Goal: Find contact information: Find contact information

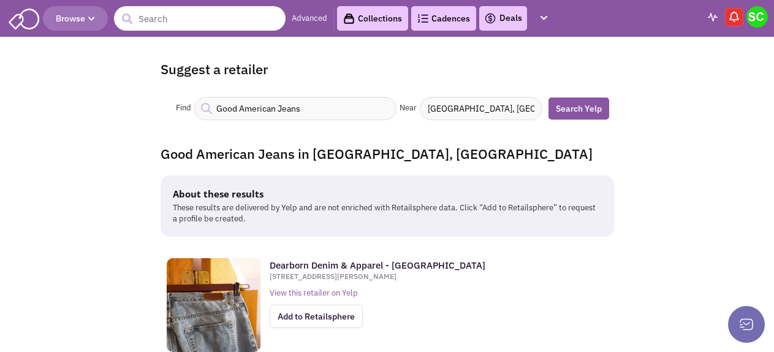
click at [185, 25] on input "text" at bounding box center [200, 18] width 172 height 25
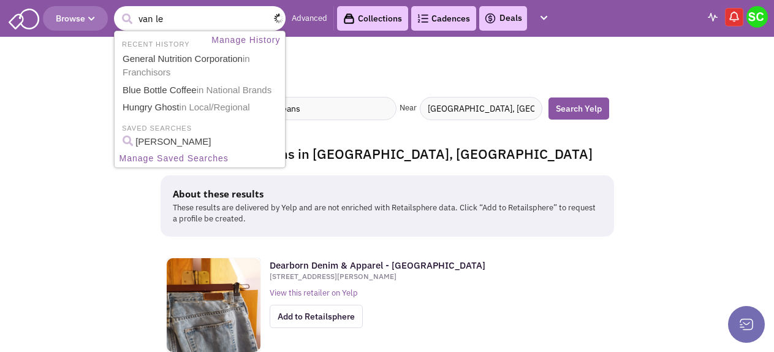
type input "van leu"
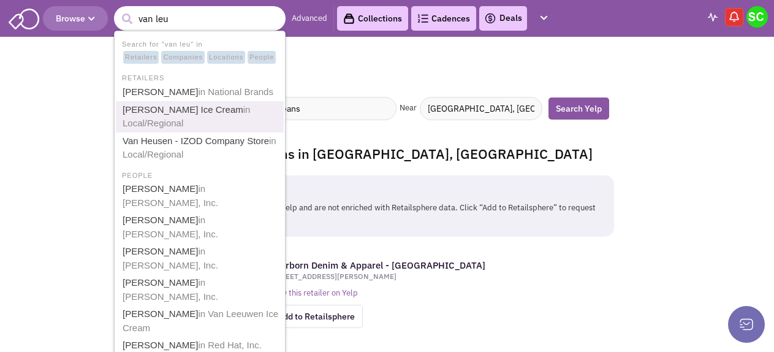
click at [176, 105] on link "[PERSON_NAME] Ice Cream in Local/Regional" at bounding box center [201, 117] width 164 height 30
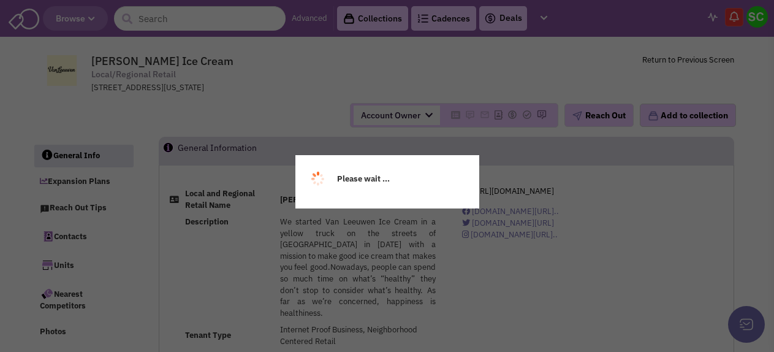
select select
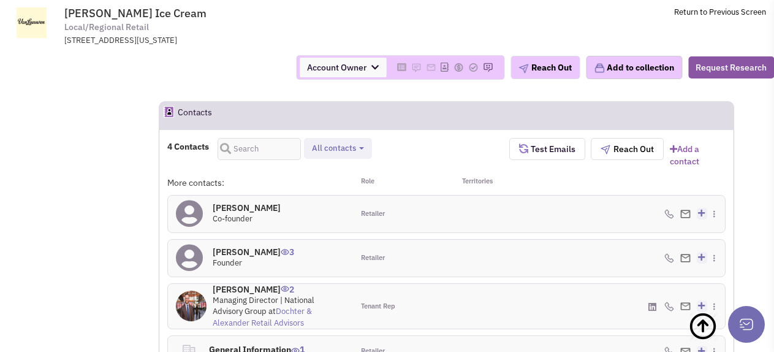
scroll to position [920, 0]
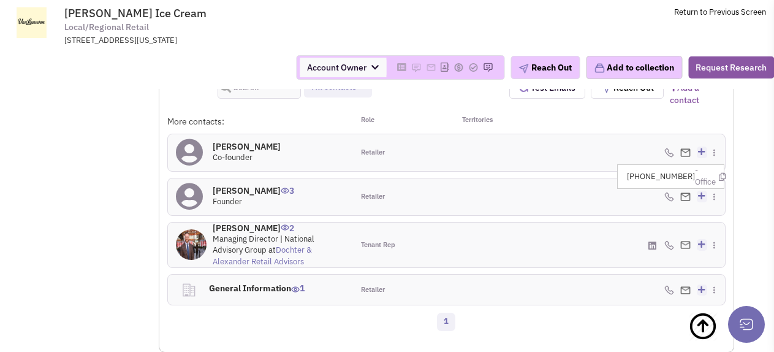
click at [489, 187] on div at bounding box center [492, 196] width 93 height 37
click at [278, 190] on h4 "Ben Van Leeuwen 3" at bounding box center [254, 190] width 82 height 11
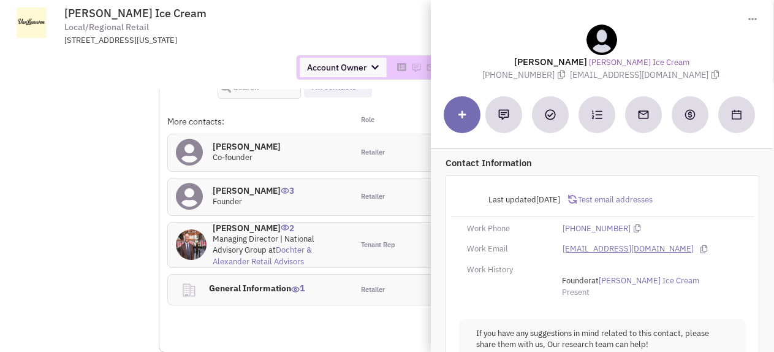
click at [609, 245] on link "ben@vanleeuwenicecream.com" at bounding box center [628, 249] width 131 height 12
click at [294, 108] on div "4 Contacts Retailer contacts Tenant representatives Site selection decision mak…" at bounding box center [446, 95] width 575 height 36
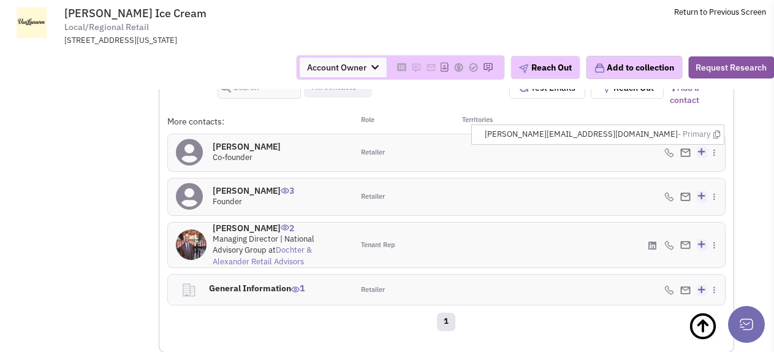
click at [682, 150] on img at bounding box center [686, 152] width 10 height 8
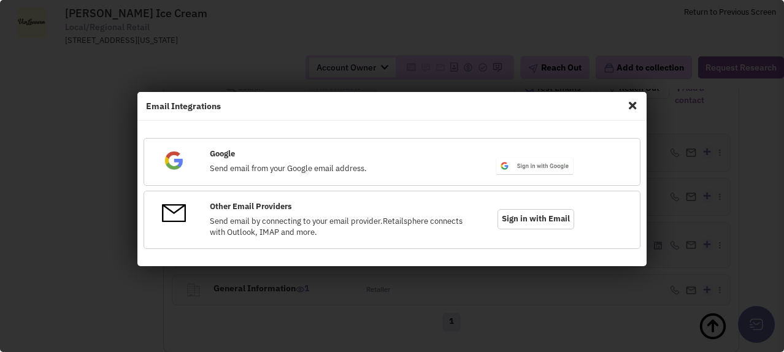
click at [628, 107] on span "Close" at bounding box center [632, 106] width 16 height 20
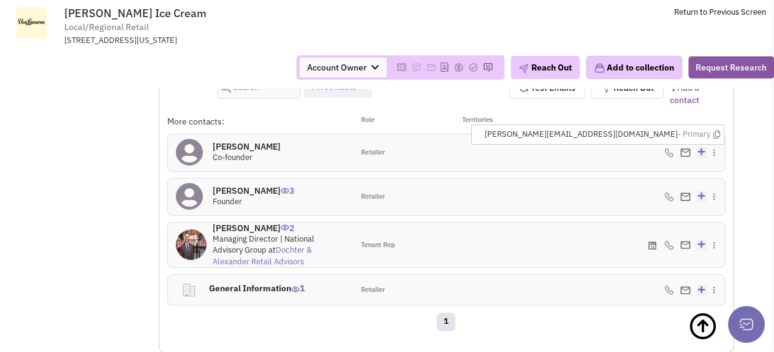
click at [690, 148] on img at bounding box center [686, 152] width 10 height 8
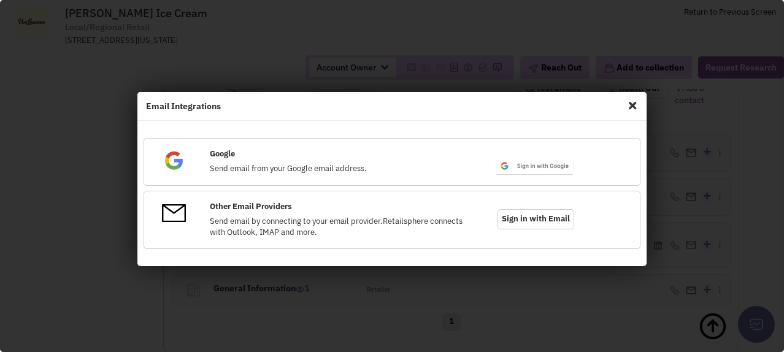
click at [641, 106] on div "Email Integrations" at bounding box center [392, 106] width 510 height 29
click at [631, 108] on span "Close" at bounding box center [632, 106] width 16 height 20
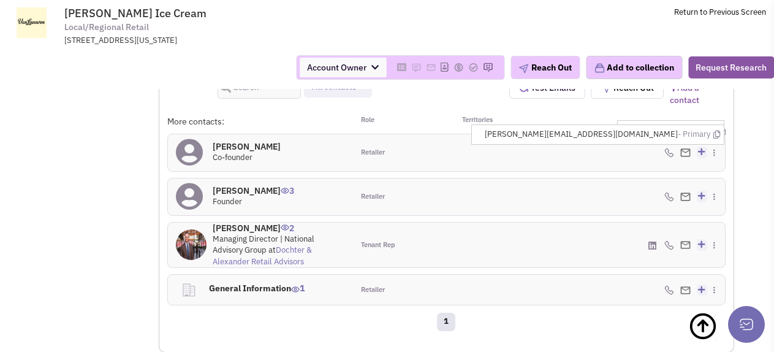
click at [586, 156] on div "(424) 341-0850 - Office Add to my contacts" at bounding box center [632, 152] width 186 height 37
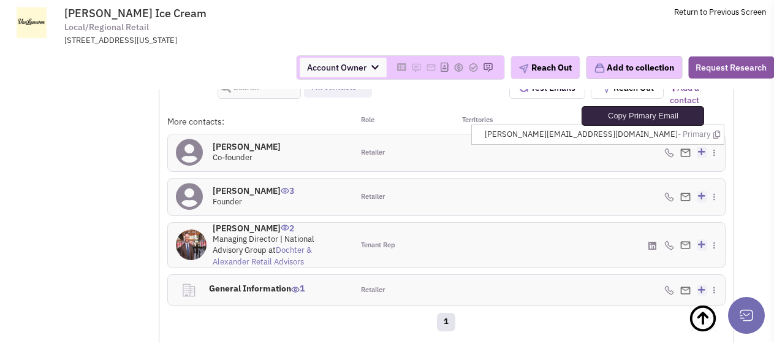
click at [714, 132] on icon at bounding box center [717, 135] width 7 height 8
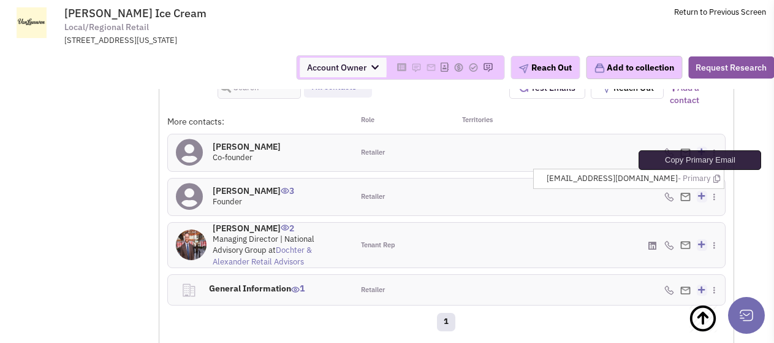
click at [716, 178] on icon at bounding box center [717, 179] width 7 height 8
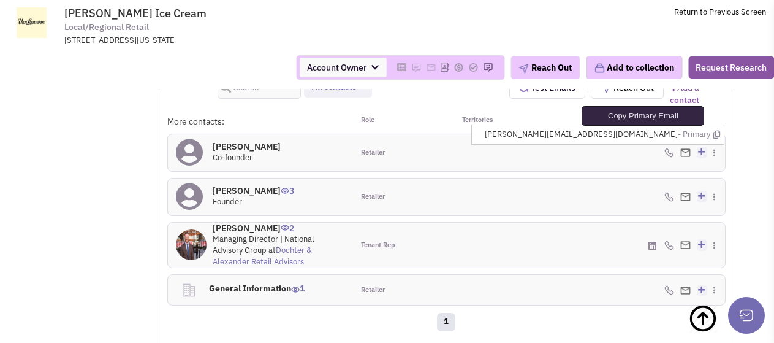
click at [716, 134] on icon at bounding box center [717, 135] width 7 height 8
